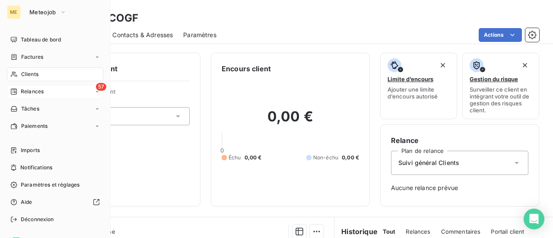
click at [34, 95] on div "57 Relances" at bounding box center [55, 92] width 96 height 14
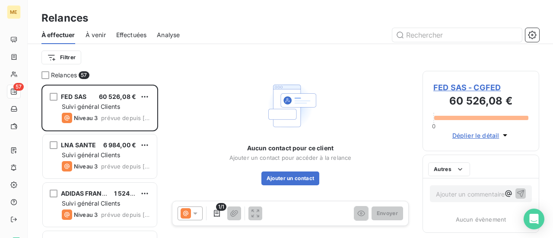
scroll to position [147, 110]
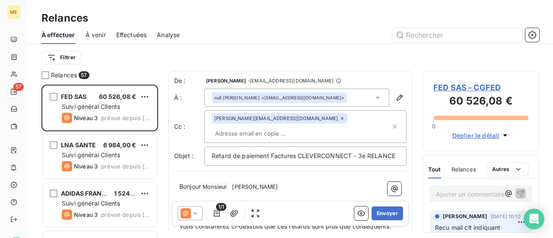
click at [96, 38] on span "À venir" at bounding box center [96, 35] width 20 height 9
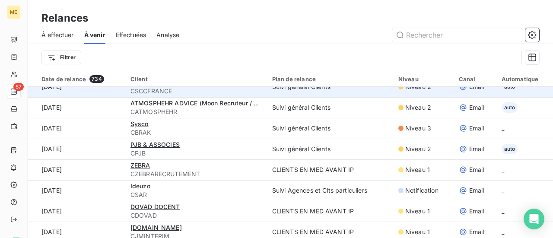
scroll to position [86, 0]
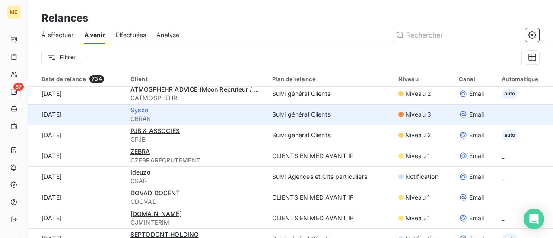
click at [140, 110] on span "Sysco" at bounding box center [139, 109] width 18 height 7
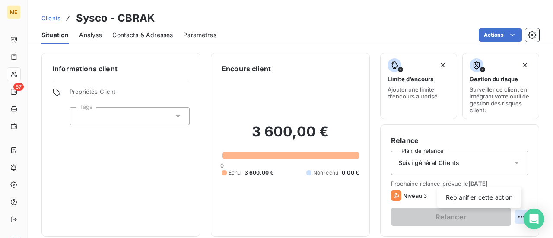
click at [514, 218] on html "ME 57 Clients Sysco - CBRAK Situation Analyse Contacts & Adresses Paramètres Ac…" at bounding box center [276, 119] width 553 height 238
click at [512, 201] on div "Replanifier cette action" at bounding box center [479, 197] width 77 height 14
select select "7"
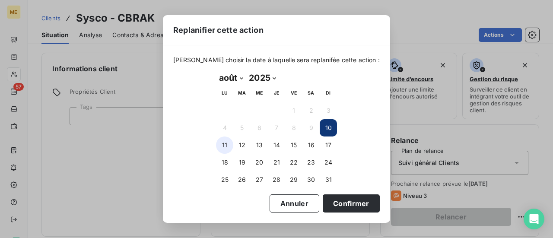
click at [225, 145] on button "11" at bounding box center [224, 144] width 17 height 17
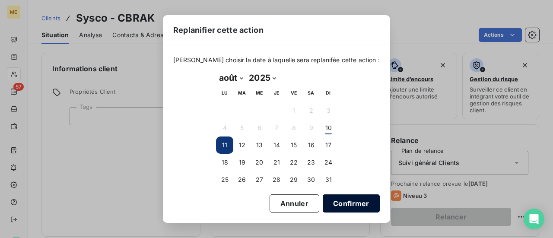
click at [346, 206] on button "Confirmer" at bounding box center [351, 203] width 57 height 18
